Goal: Task Accomplishment & Management: Use online tool/utility

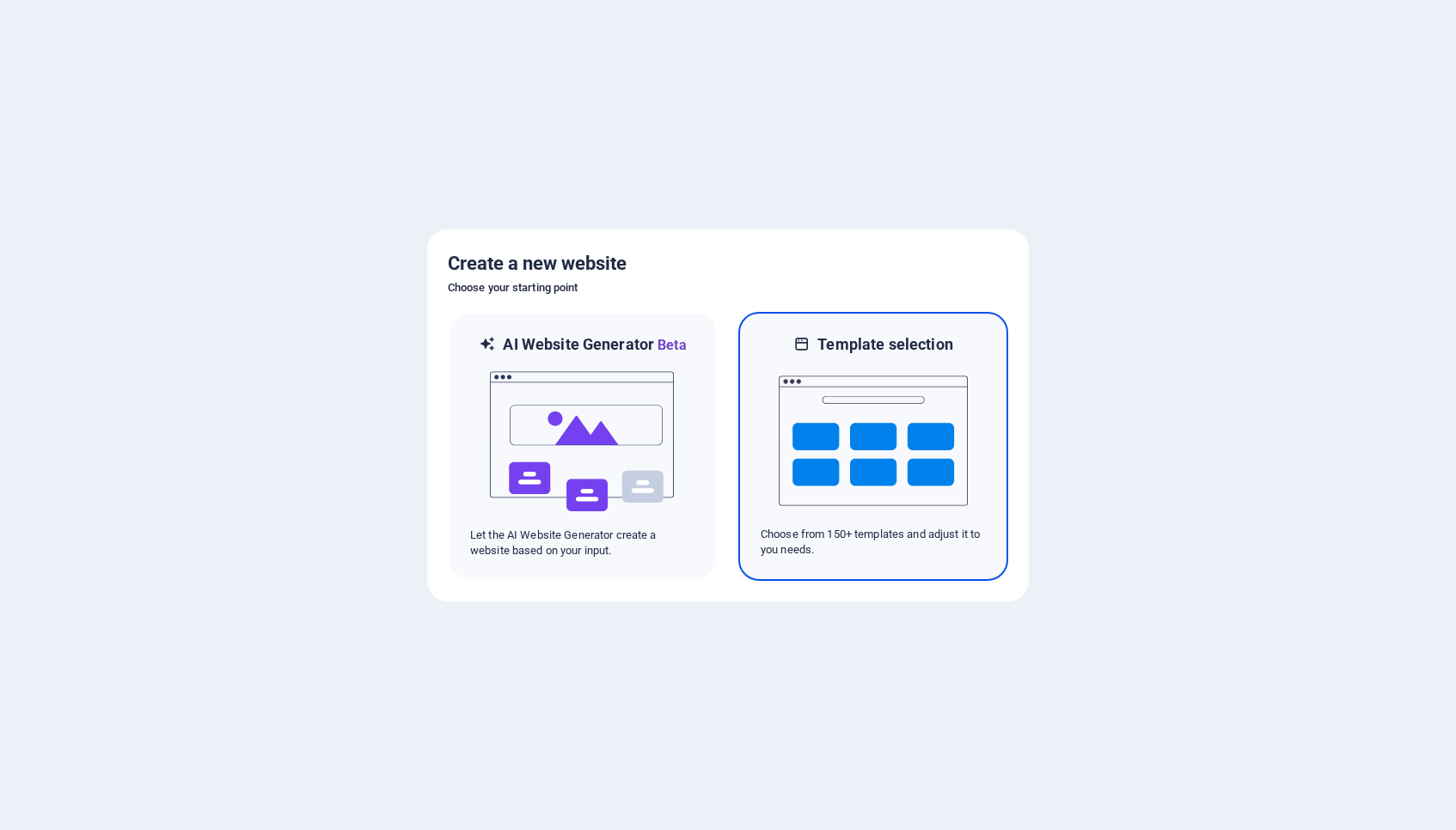
click at [899, 450] on img at bounding box center [873, 440] width 189 height 172
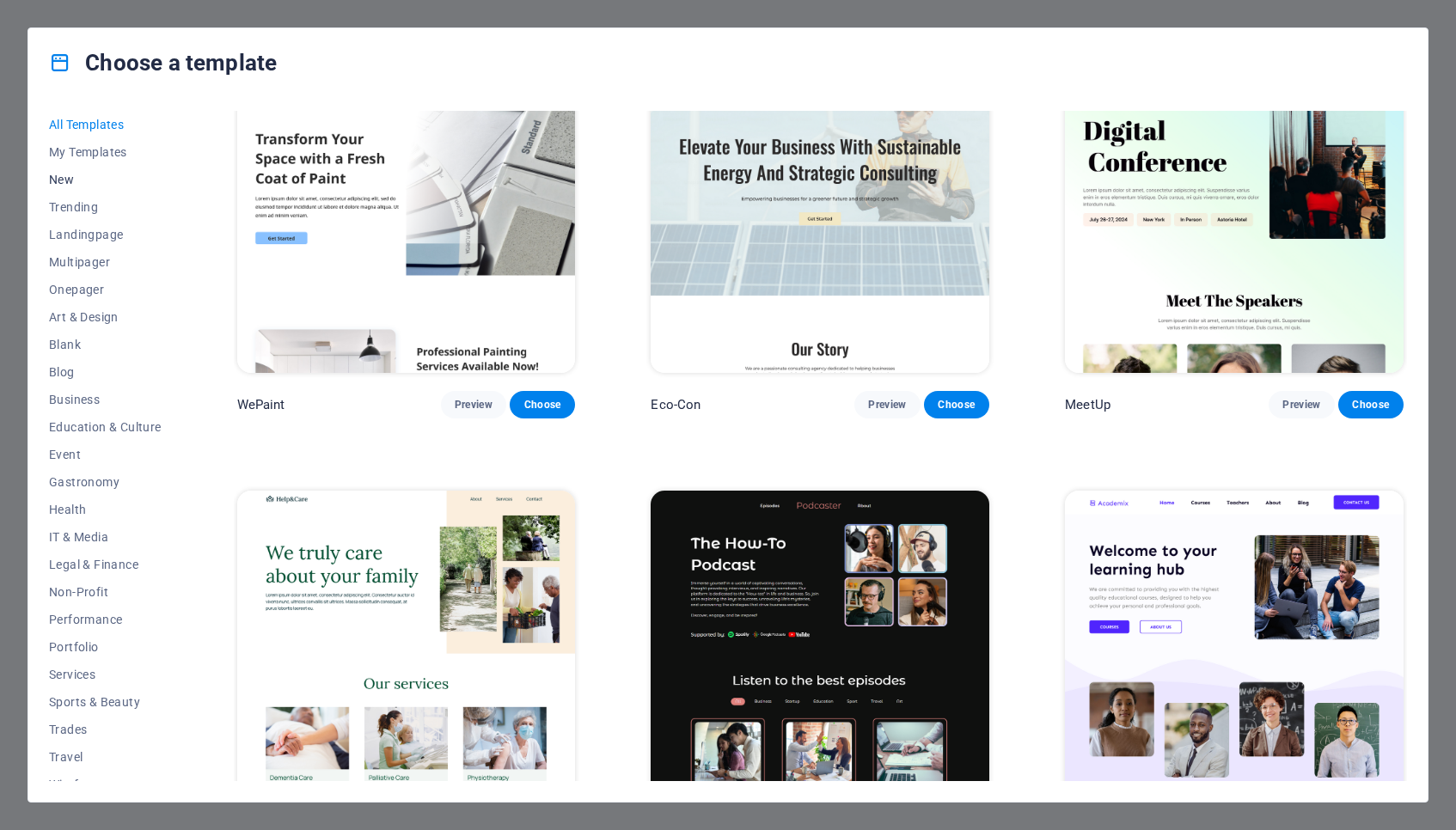
click at [55, 179] on span "New" at bounding box center [105, 179] width 113 height 14
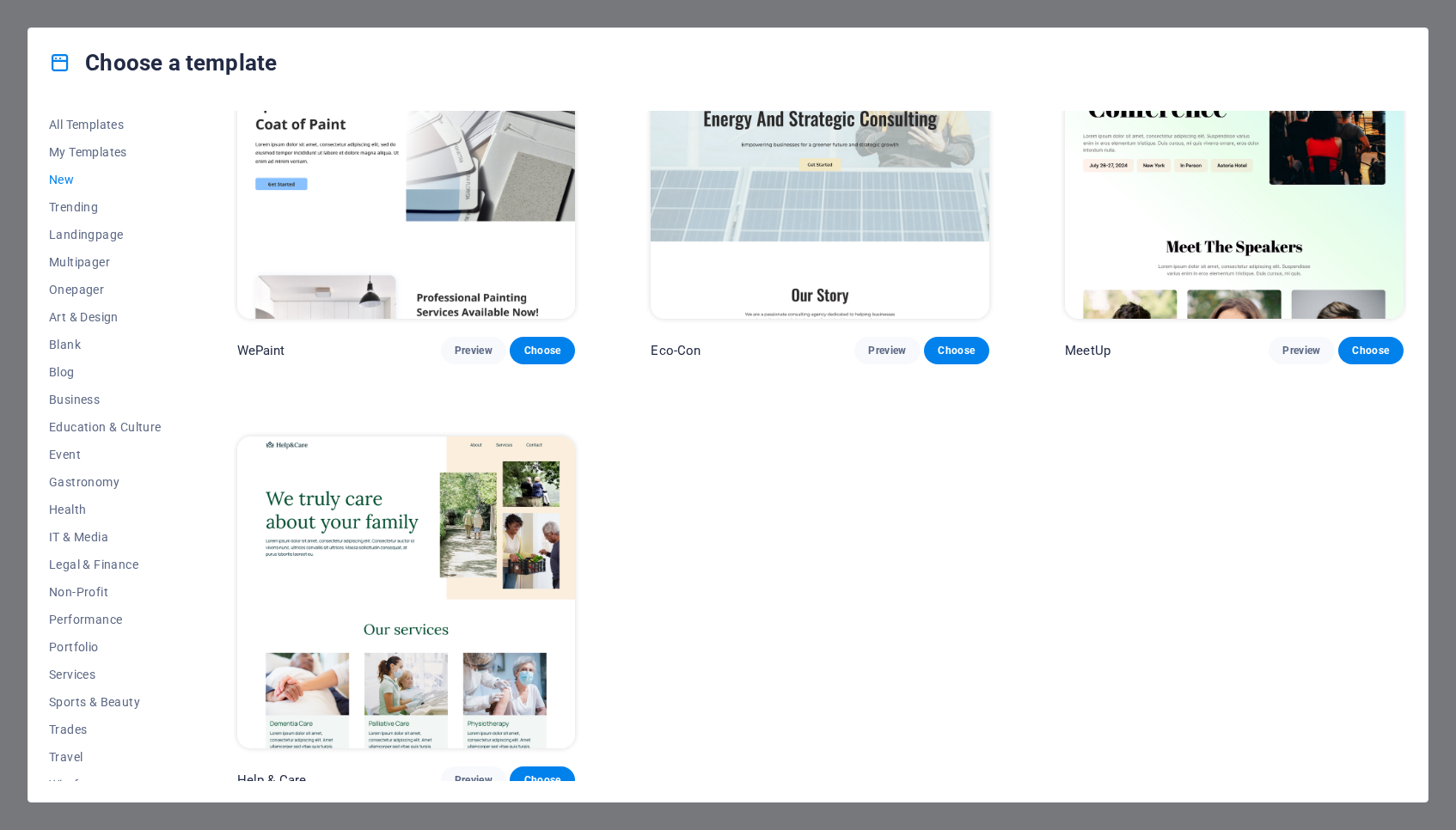
scroll to position [1396, 0]
click at [80, 117] on span "All Templates" at bounding box center [105, 124] width 113 height 14
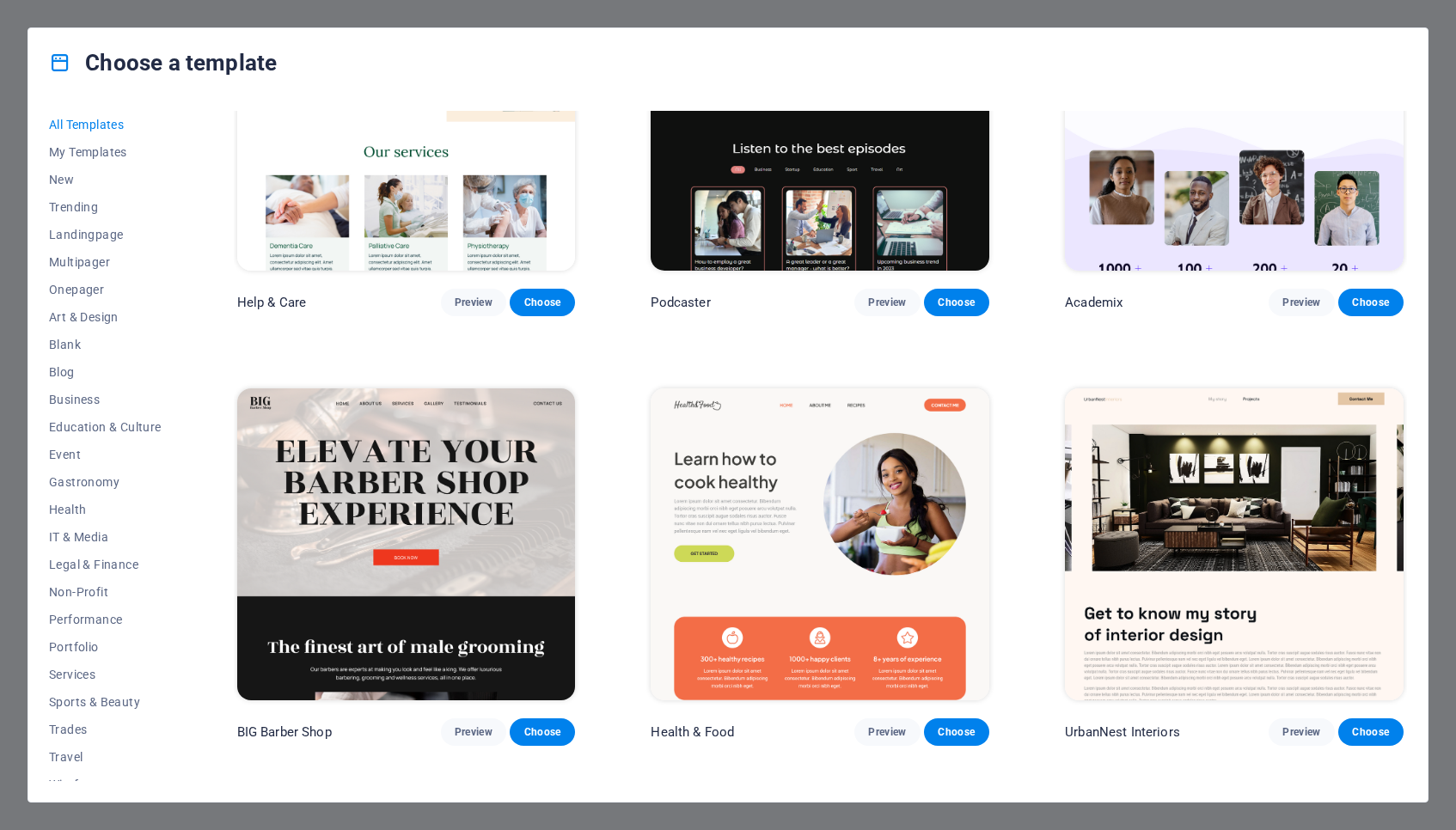
scroll to position [1870, 0]
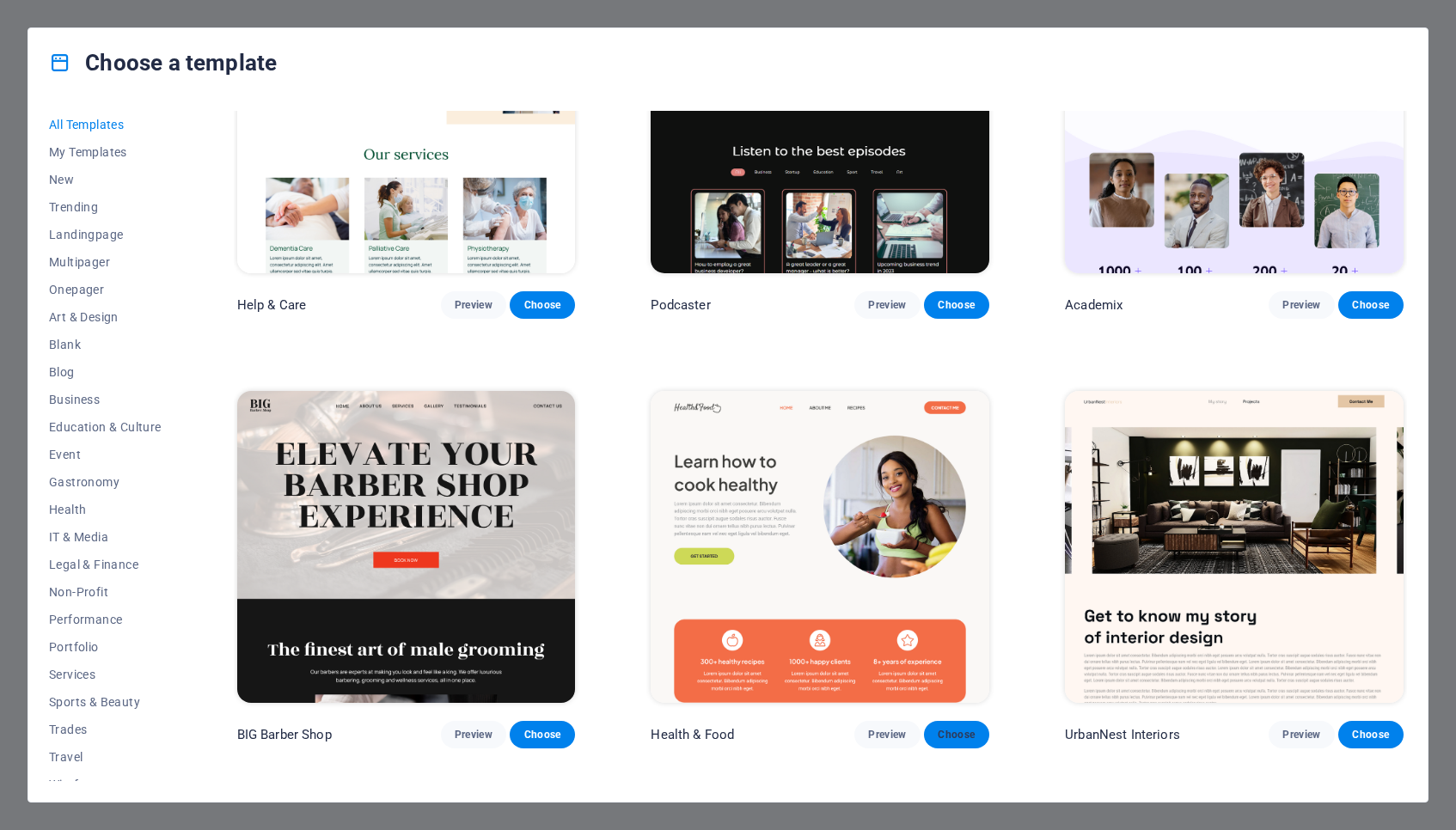
click at [951, 728] on span "Choose" at bounding box center [956, 735] width 38 height 14
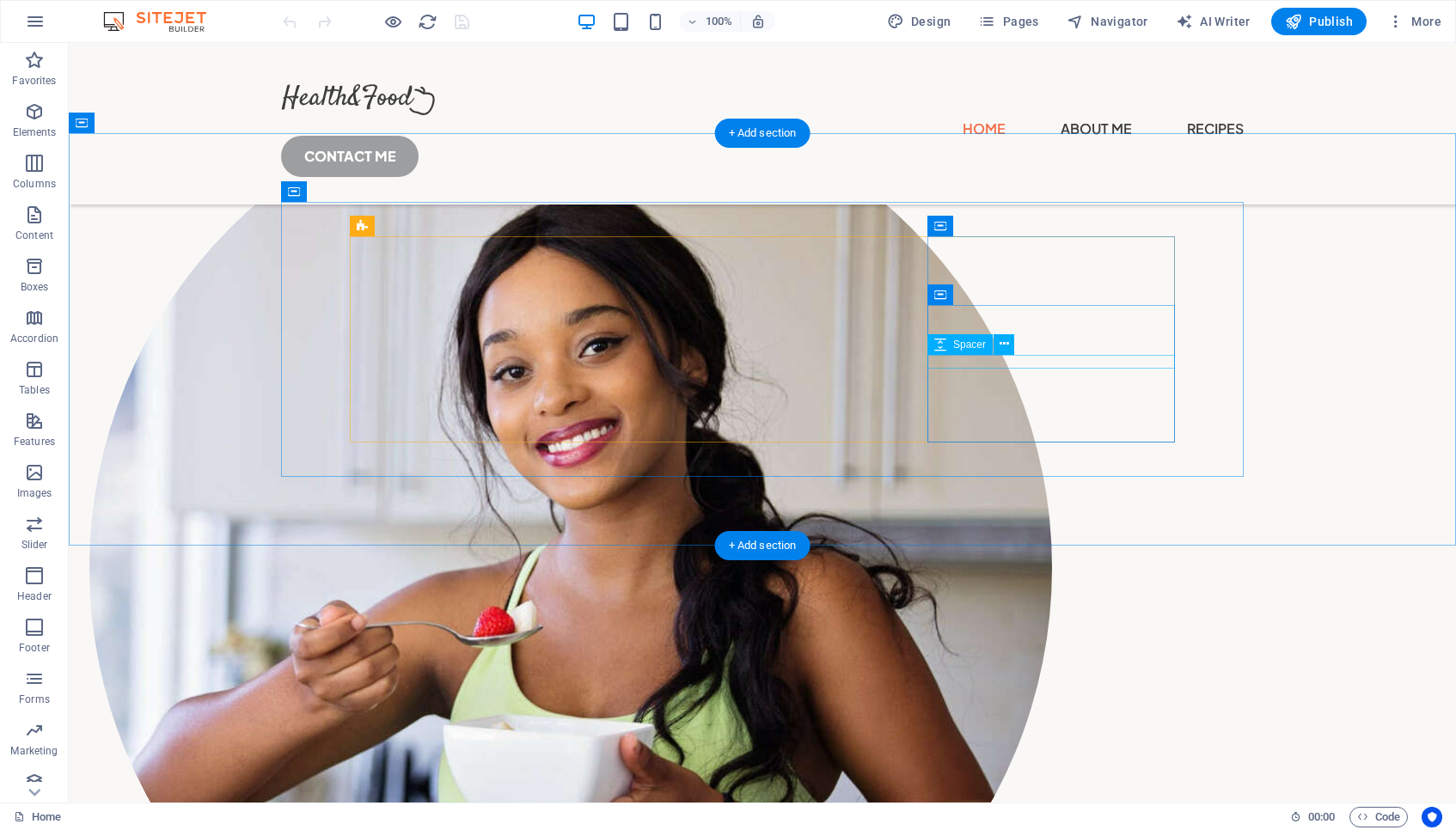
scroll to position [304, 0]
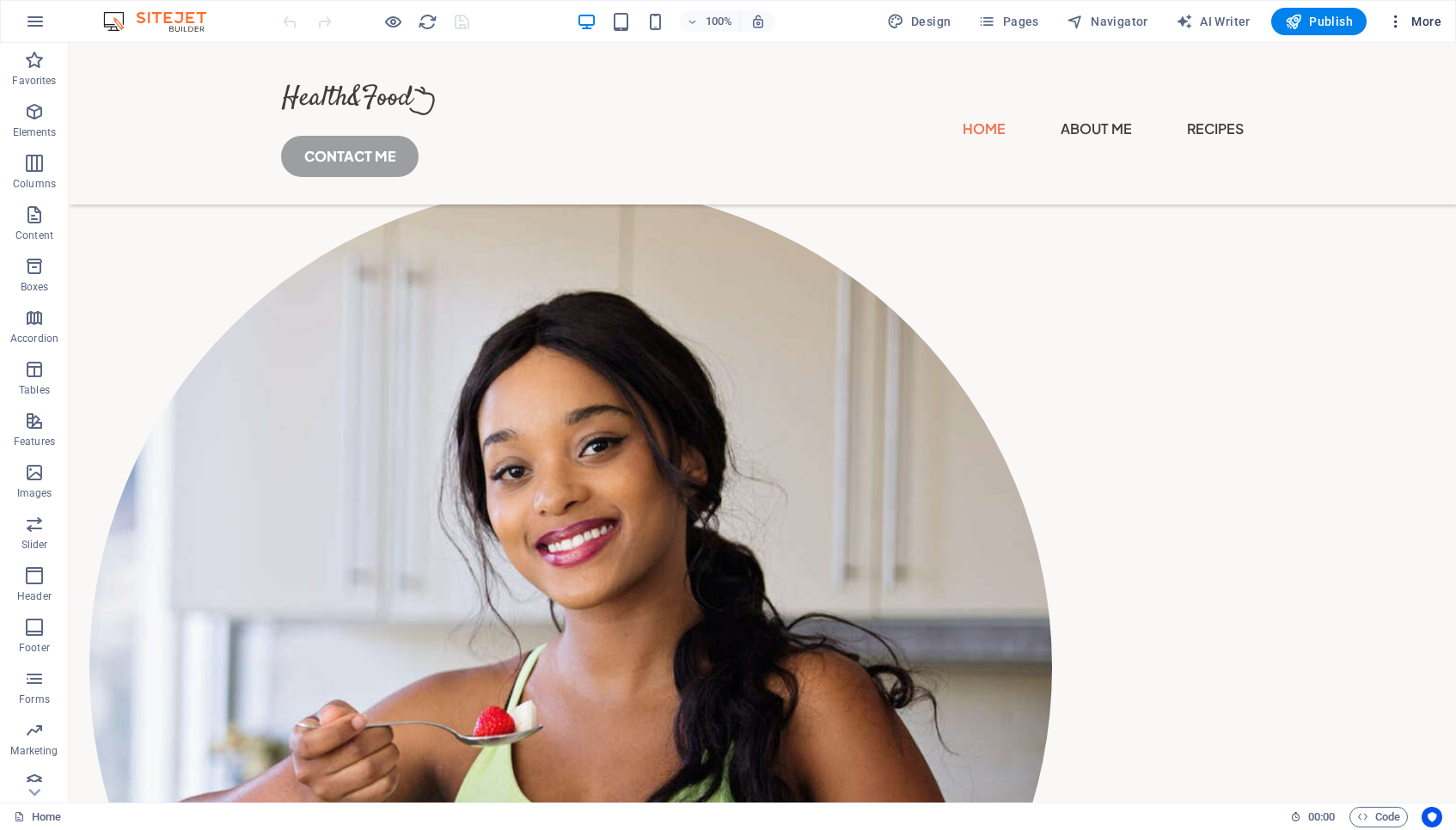
click at [1424, 20] on span "More" at bounding box center [1414, 22] width 54 height 18
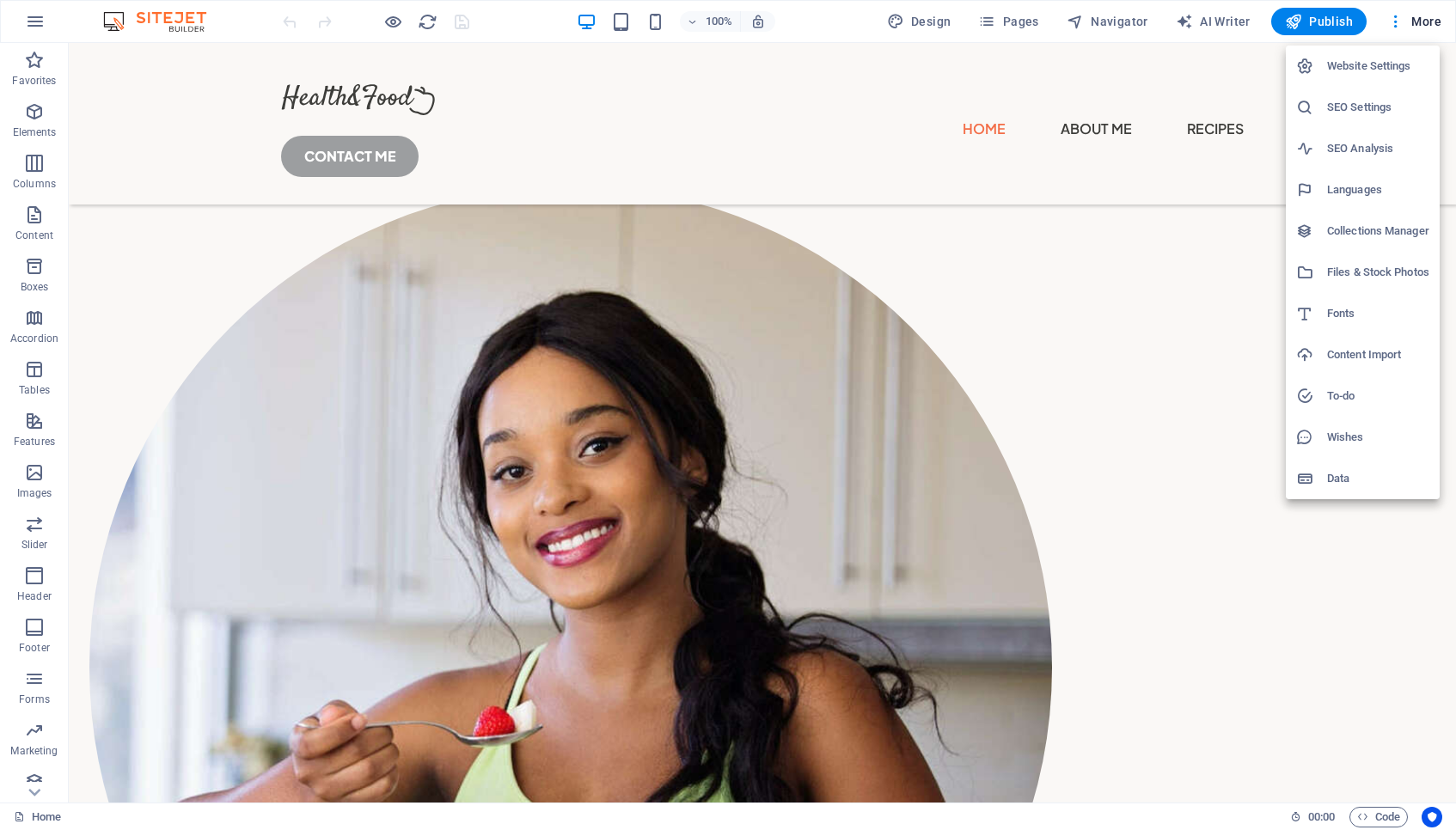
click at [1394, 20] on div at bounding box center [728, 415] width 1456 height 830
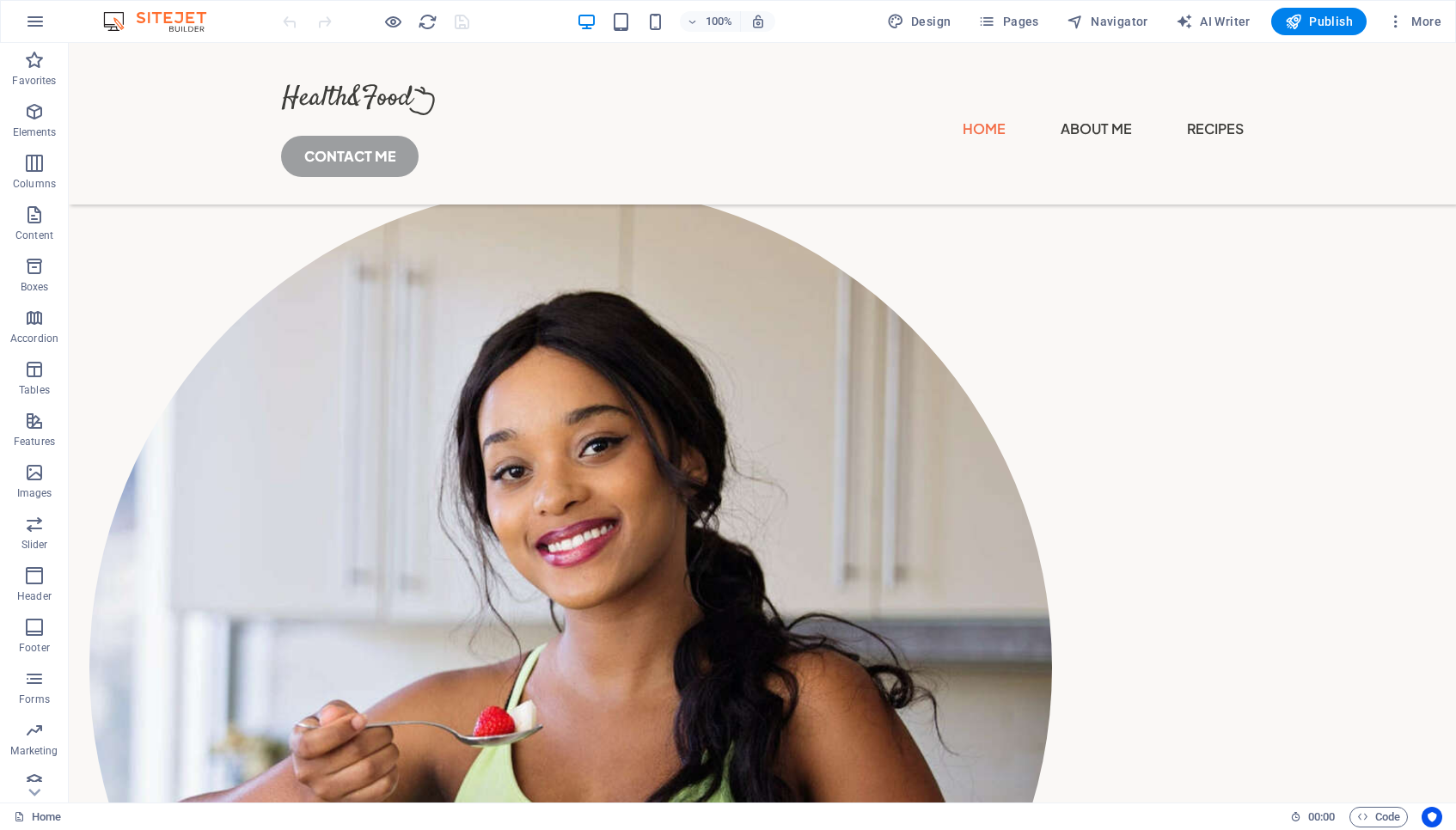
click at [1394, 20] on icon "button" at bounding box center [1396, 22] width 18 height 18
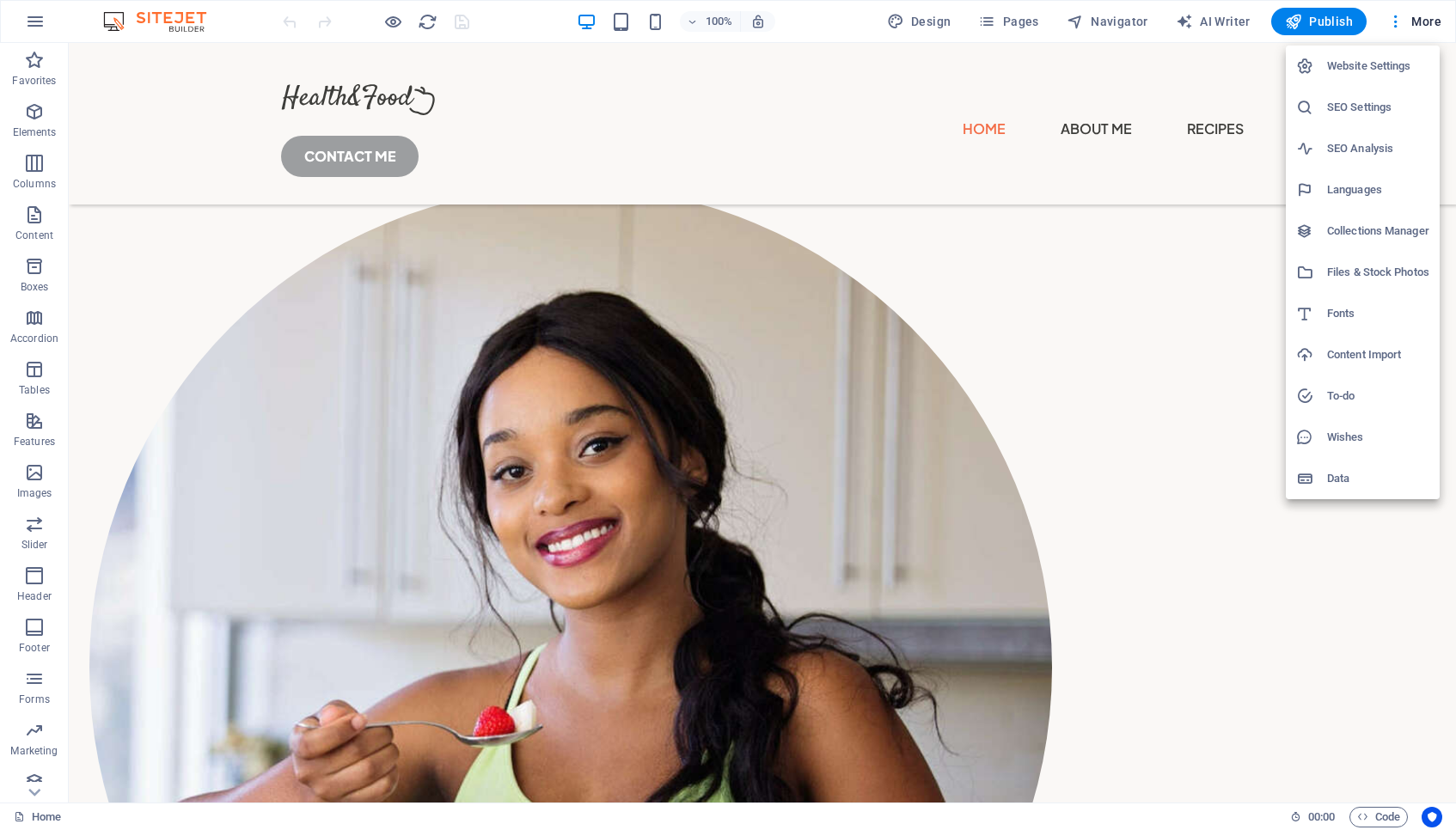
click at [1201, 382] on div at bounding box center [728, 415] width 1456 height 830
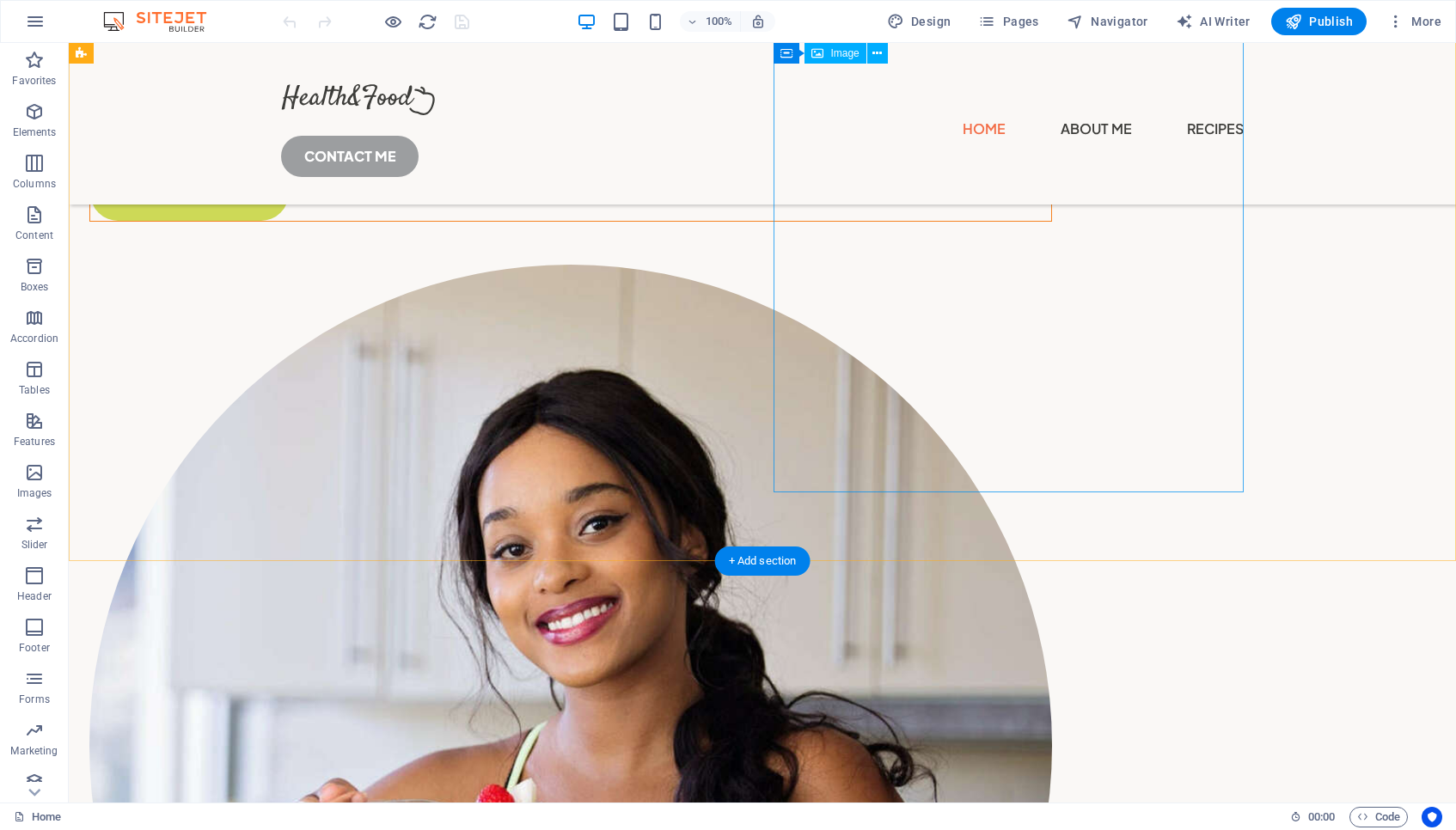
scroll to position [0, 0]
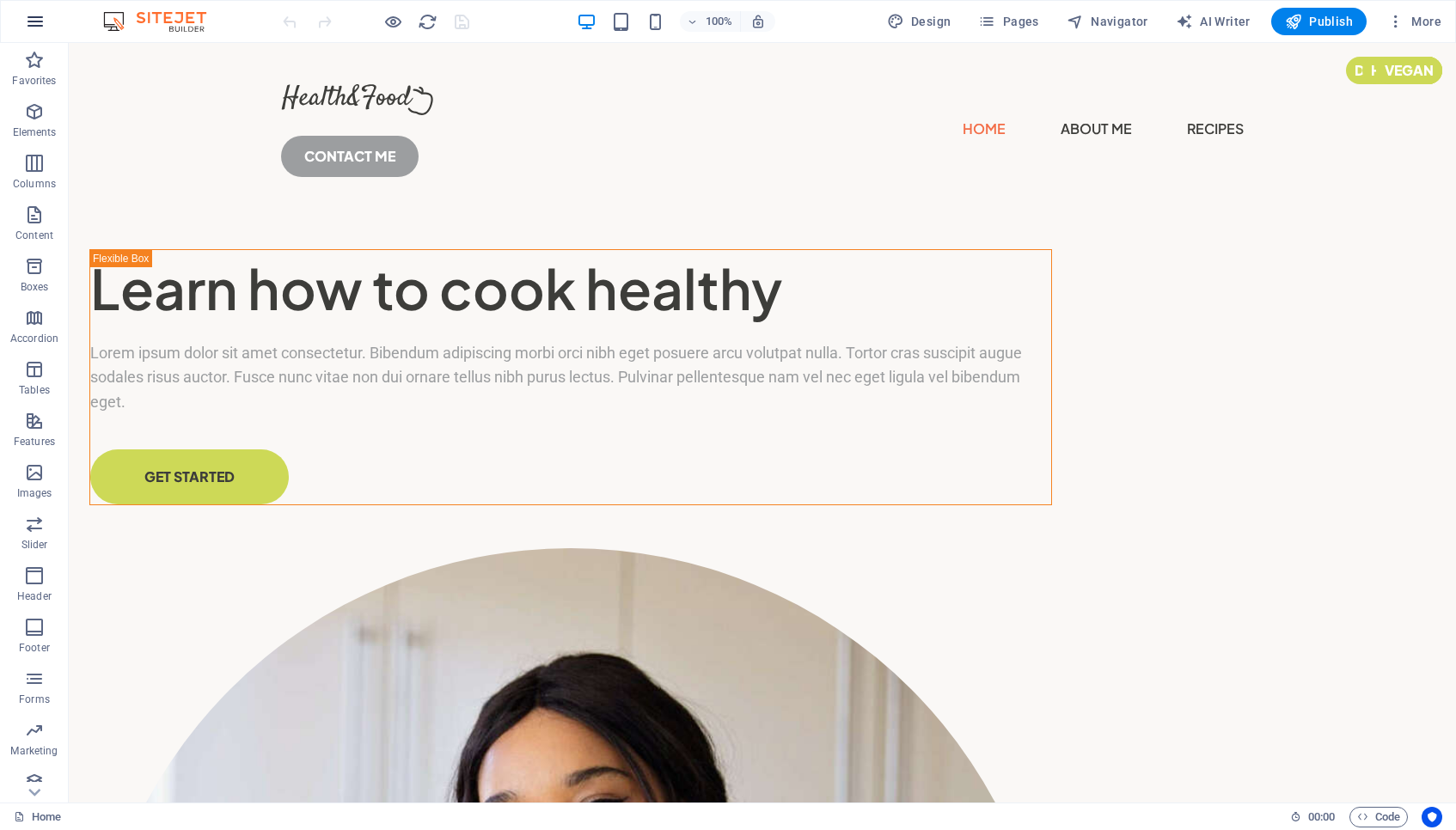
click at [42, 30] on icon "button" at bounding box center [35, 22] width 21 height 21
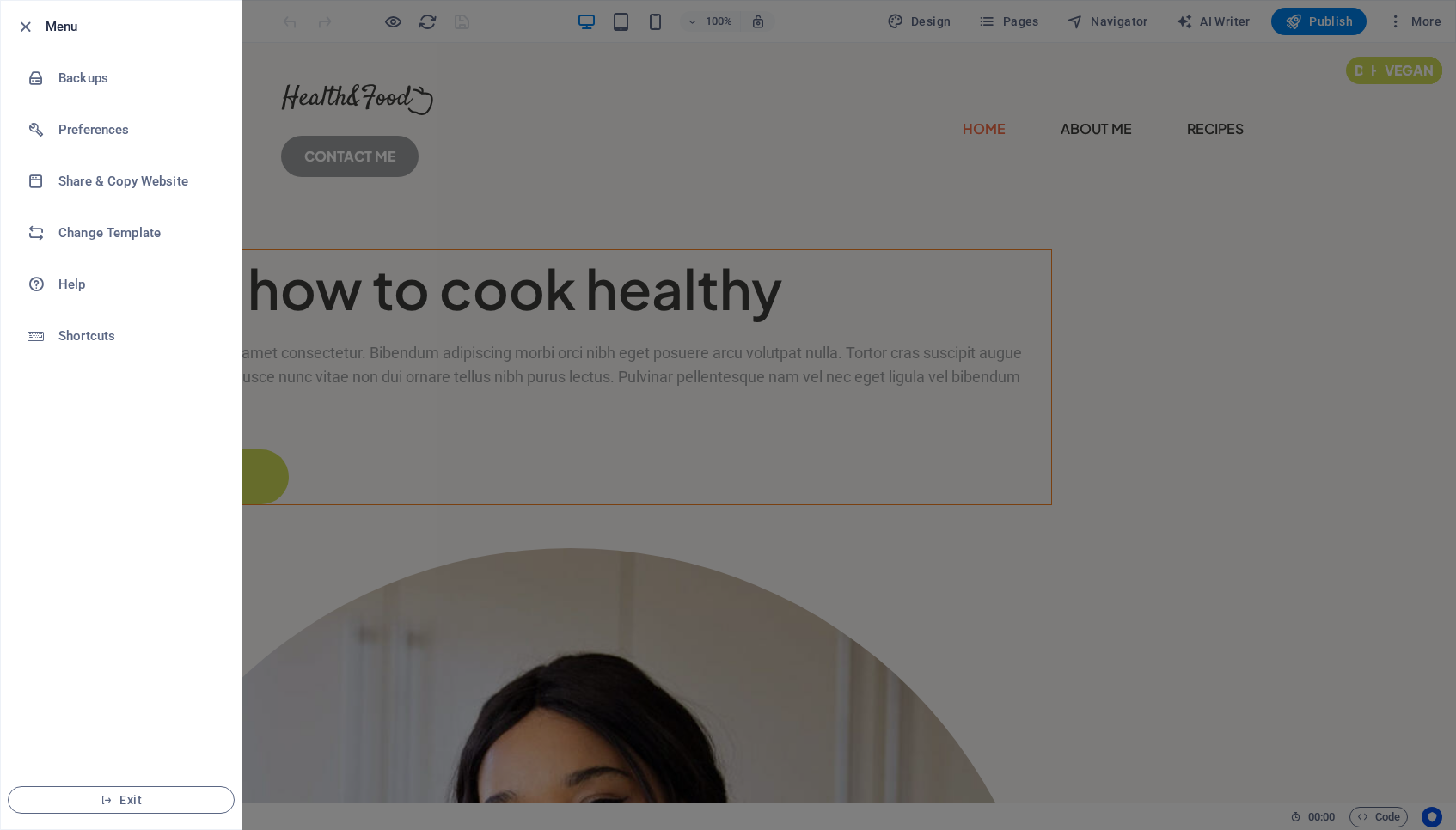
click at [255, 158] on div at bounding box center [728, 415] width 1456 height 830
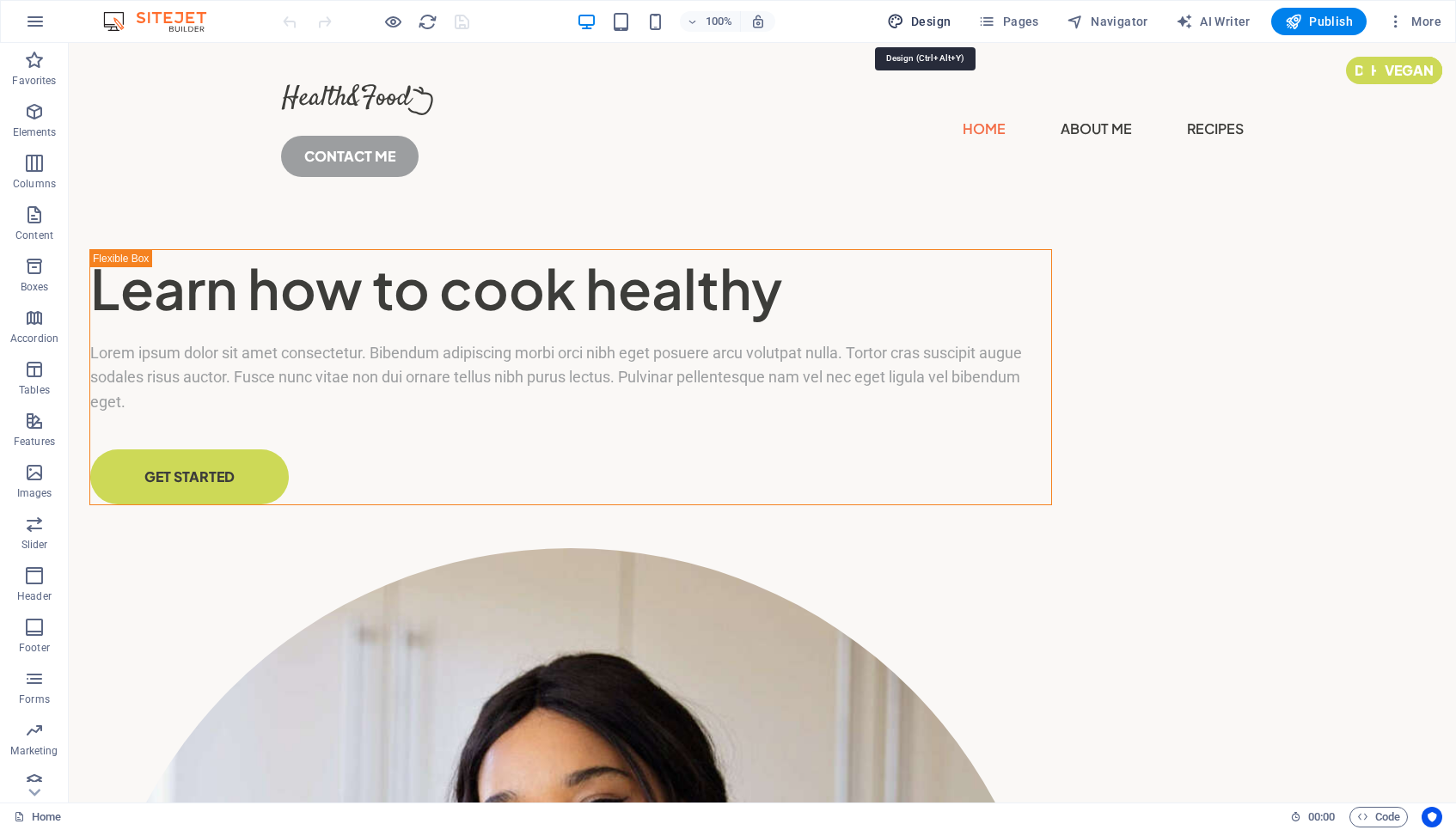
click at [944, 18] on span "Design" at bounding box center [919, 22] width 65 height 18
select select "px"
select select "400"
select select "px"
